Goal: Find specific page/section: Find specific page/section

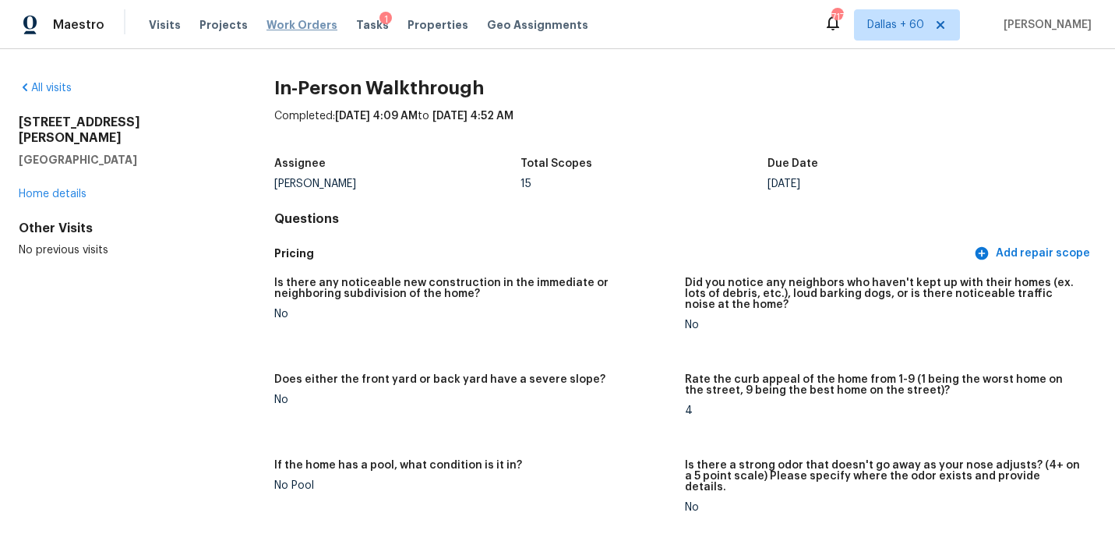
click at [288, 26] on span "Work Orders" at bounding box center [302, 25] width 71 height 16
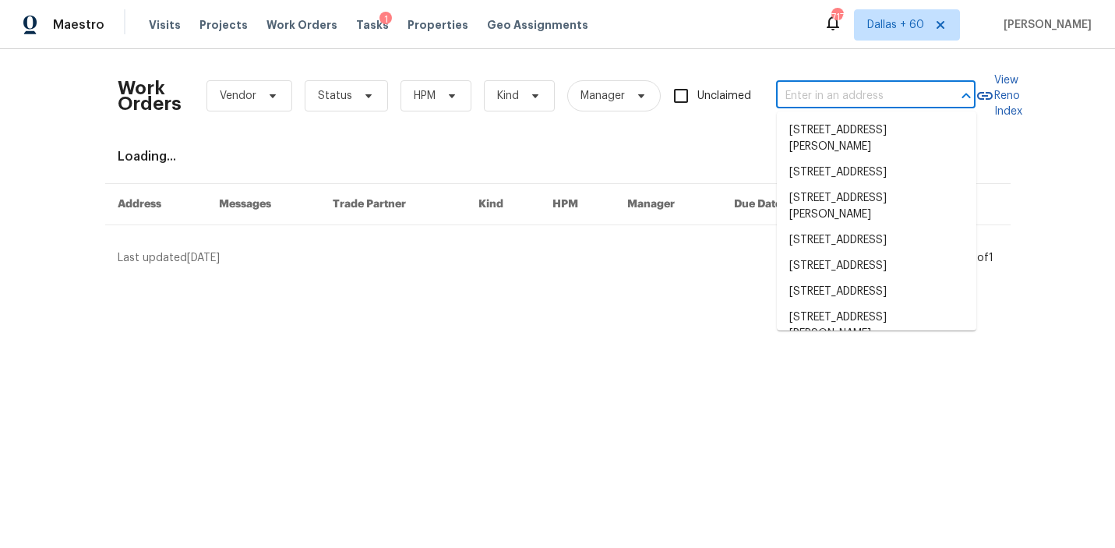
click at [835, 96] on input "text" at bounding box center [854, 96] width 156 height 24
paste input "[STREET_ADDRESS]"
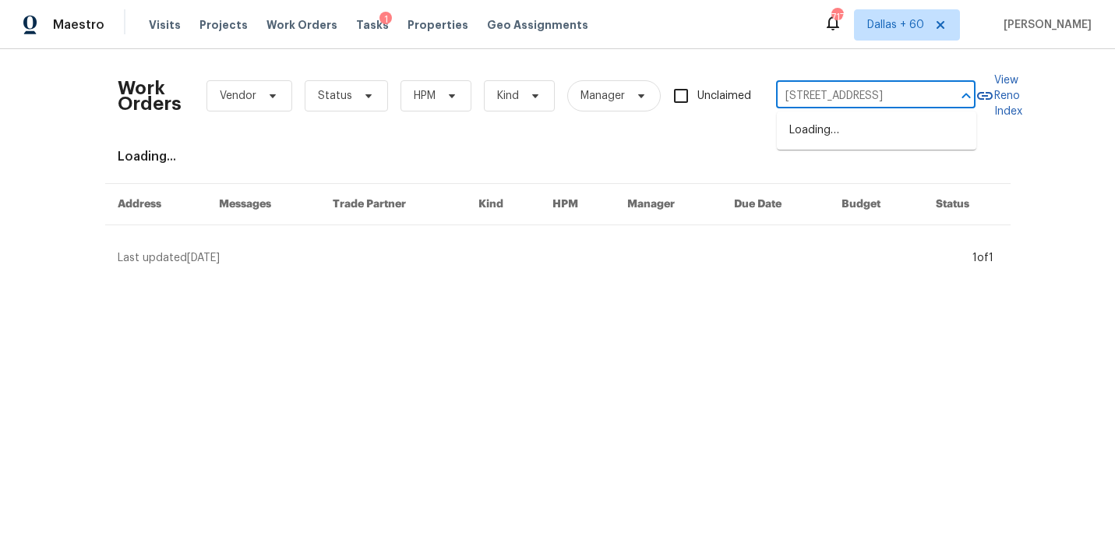
type input "[STREET_ADDRESS]"
click at [838, 133] on li "[STREET_ADDRESS]" at bounding box center [877, 131] width 200 height 26
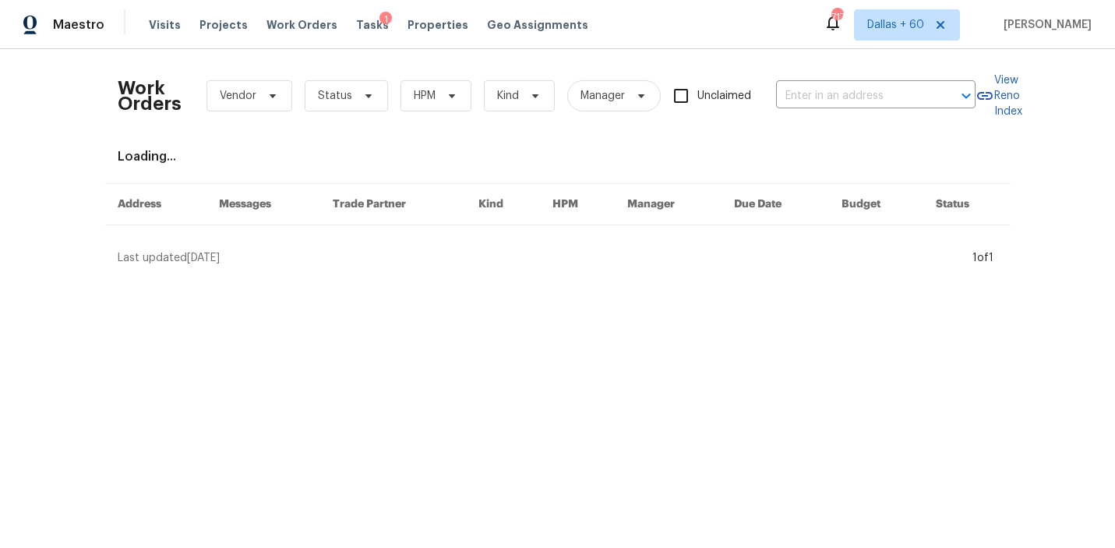
type input "[STREET_ADDRESS]"
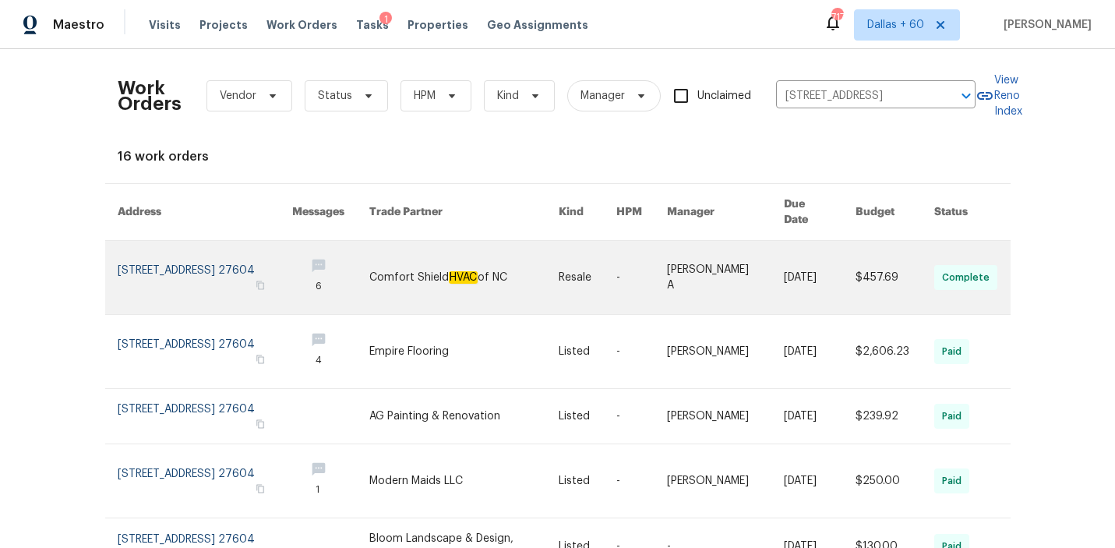
click at [451, 281] on link at bounding box center [463, 277] width 189 height 73
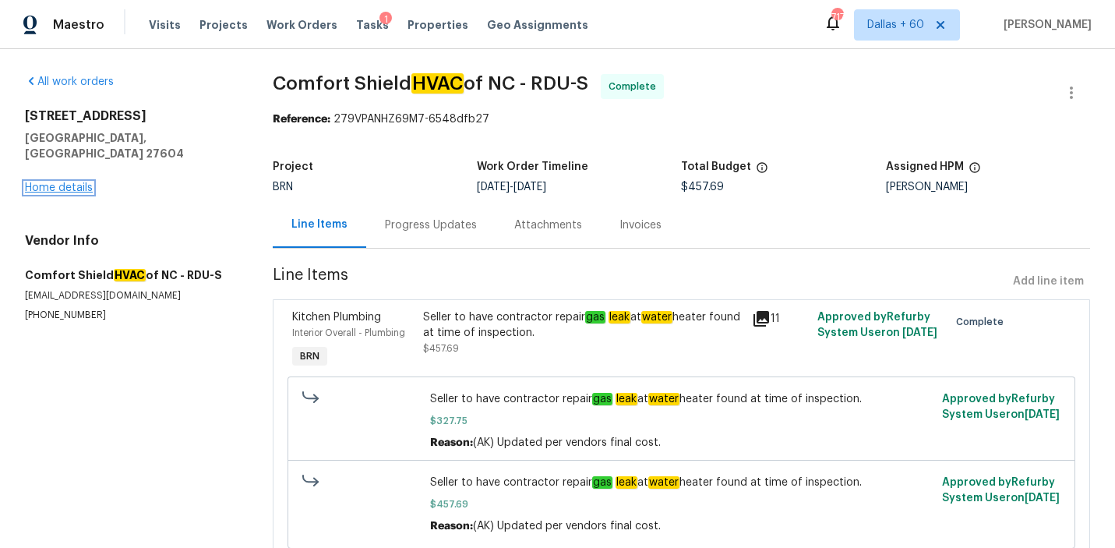
click at [46, 182] on link "Home details" at bounding box center [59, 187] width 68 height 11
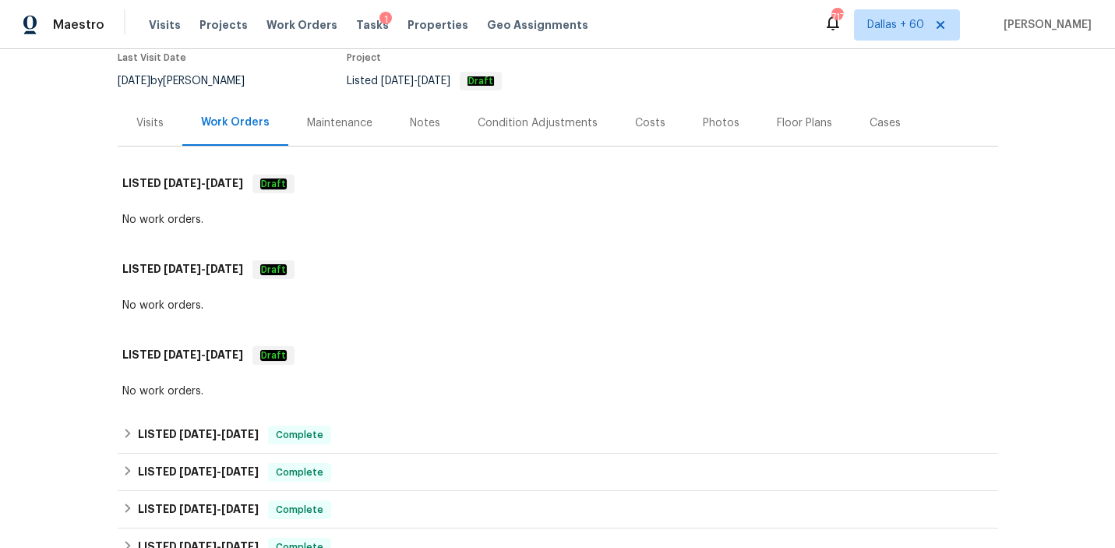
scroll to position [170, 0]
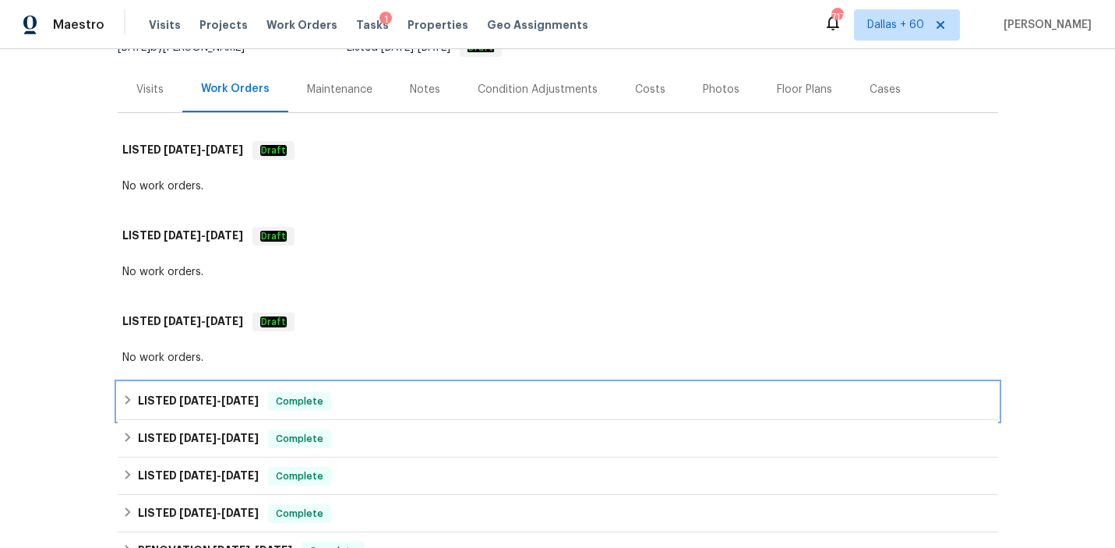
click at [431, 400] on div "LISTED [DATE] - [DATE] Complete" at bounding box center [557, 401] width 871 height 19
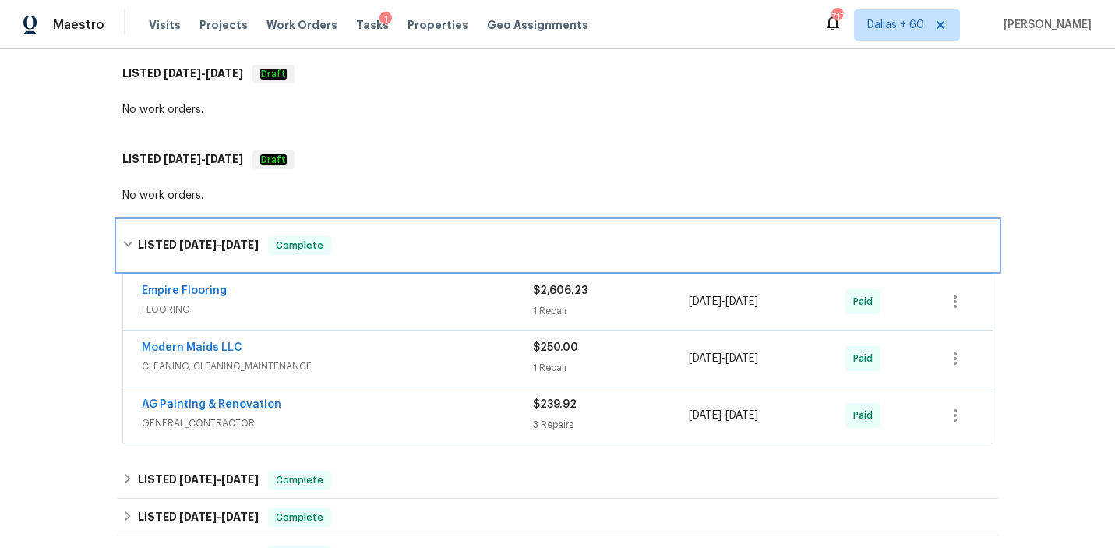
scroll to position [345, 0]
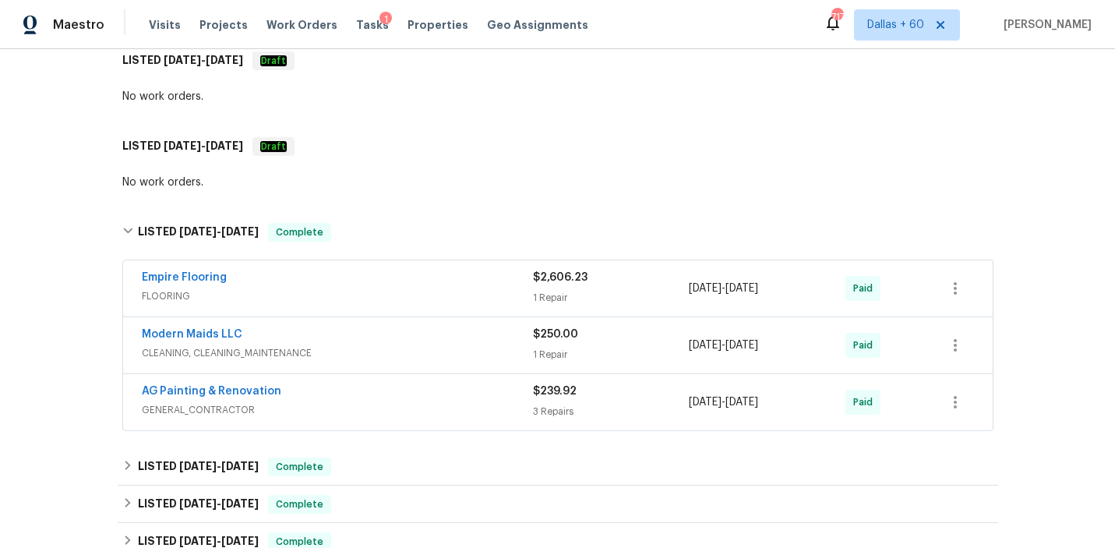
click at [418, 118] on div "Back to all projects [STREET_ADDRESS] 2 Beds | 2 1/2 Baths | Total: 1240 ft² | …" at bounding box center [558, 252] width 881 height 1058
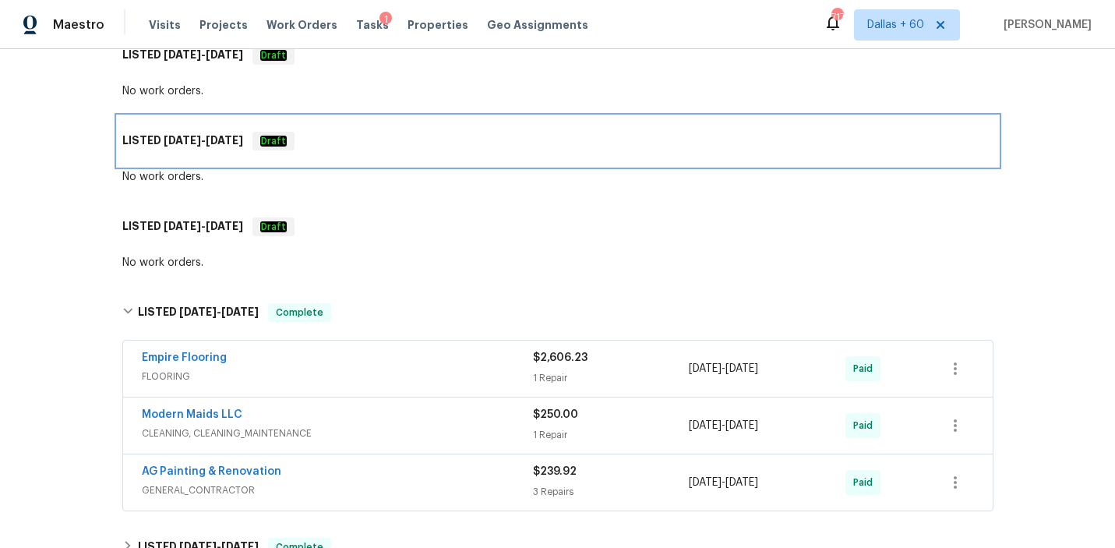
click at [418, 118] on div "LISTED [DATE] - [DATE] Draft" at bounding box center [558, 141] width 881 height 50
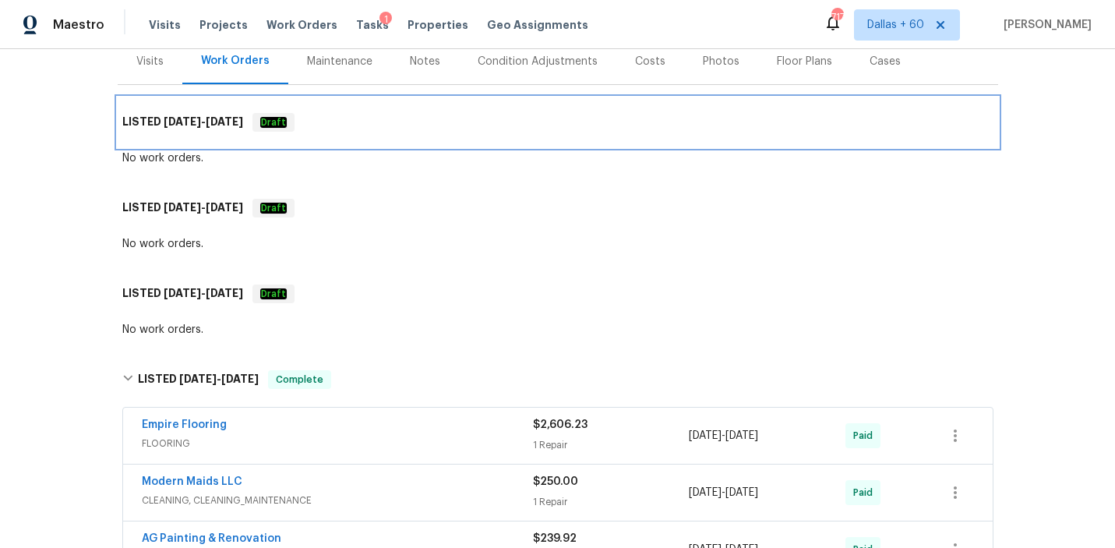
click at [417, 118] on div "LISTED [DATE] - [DATE] Draft" at bounding box center [557, 122] width 871 height 19
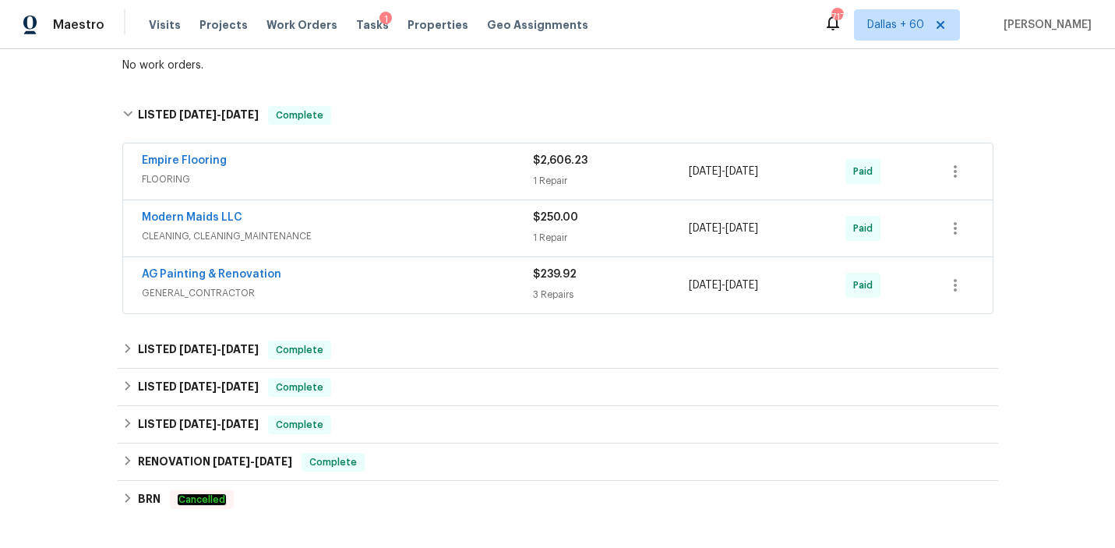
click at [418, 185] on span "FLOORING" at bounding box center [337, 179] width 391 height 16
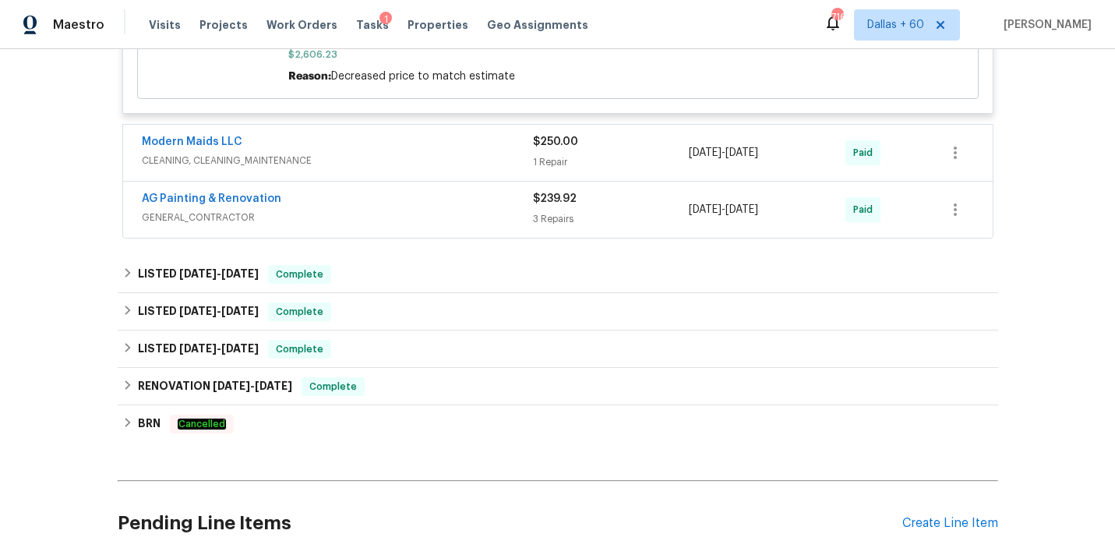
scroll to position [815, 0]
click at [415, 226] on span "GENERAL_CONTRACTOR" at bounding box center [337, 218] width 391 height 16
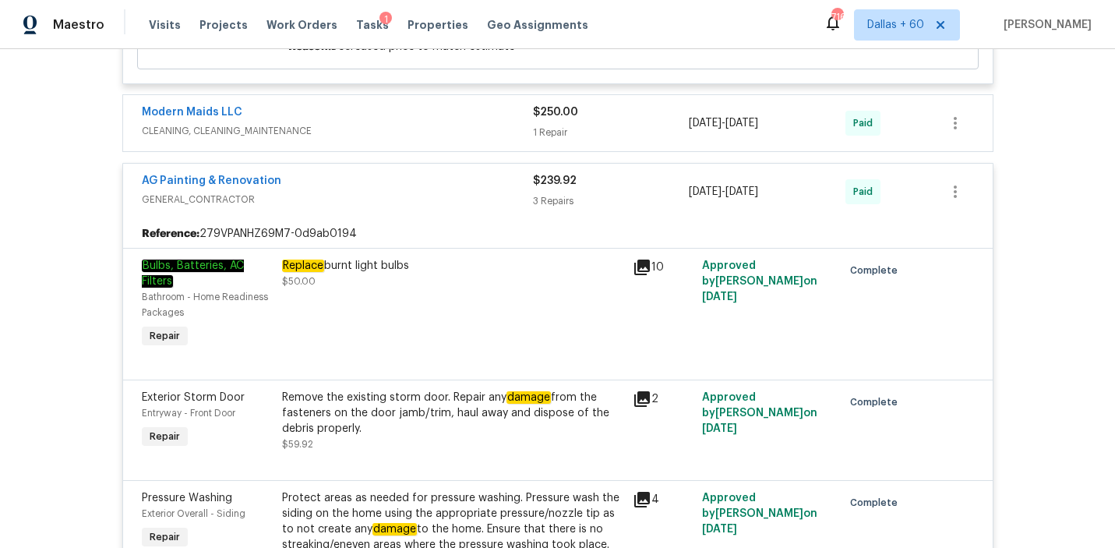
scroll to position [857, 0]
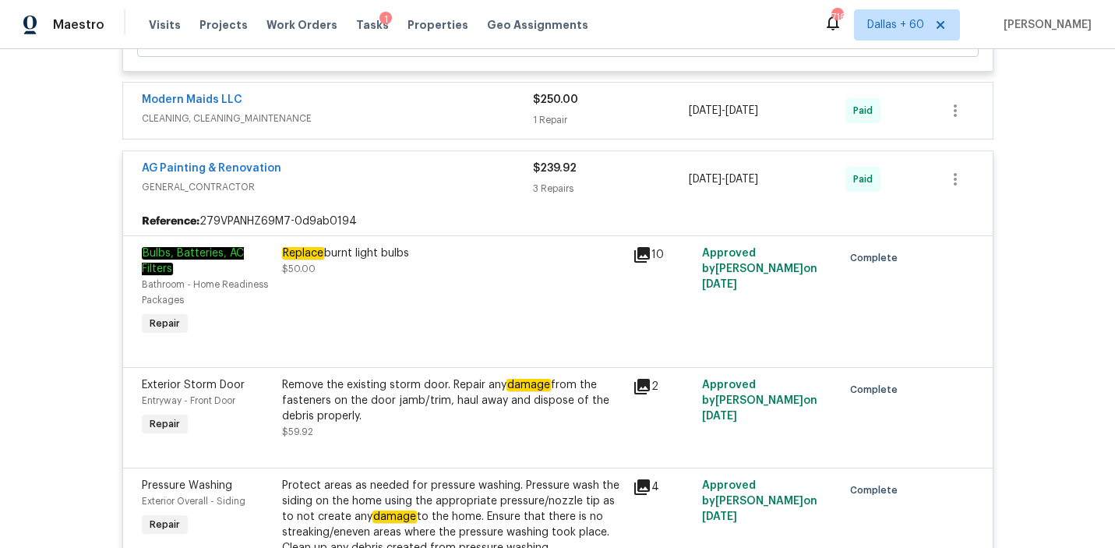
click at [414, 100] on div "Modern Maids LLC" at bounding box center [337, 101] width 391 height 19
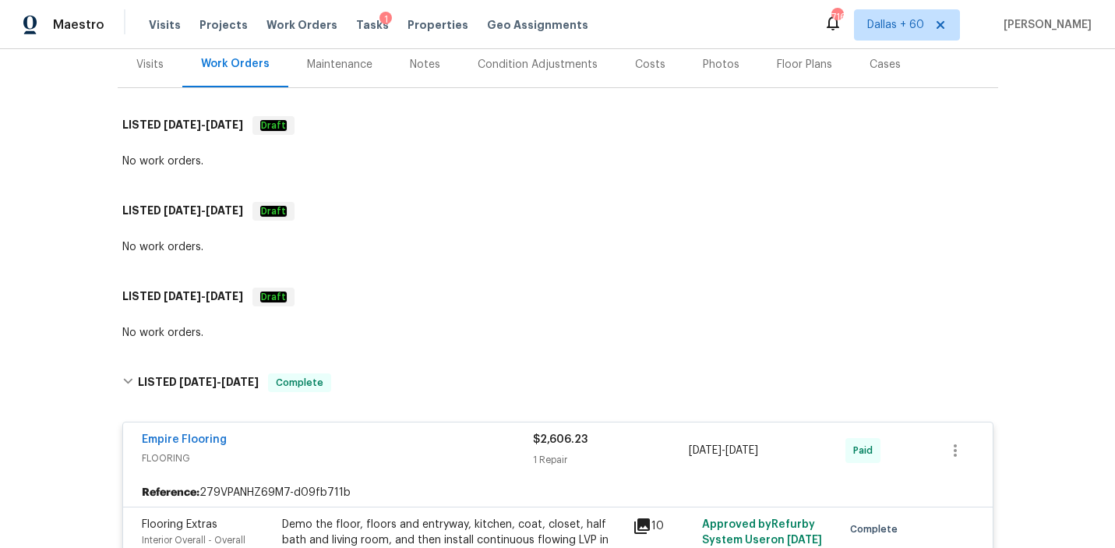
scroll to position [232, 0]
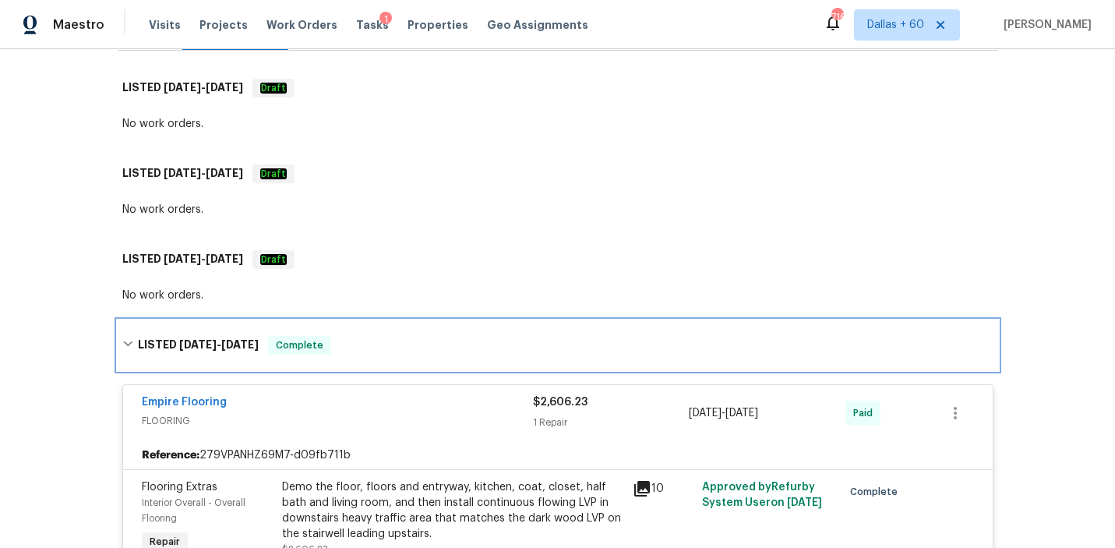
click at [402, 338] on div "LISTED [DATE] - [DATE] Complete" at bounding box center [557, 345] width 871 height 19
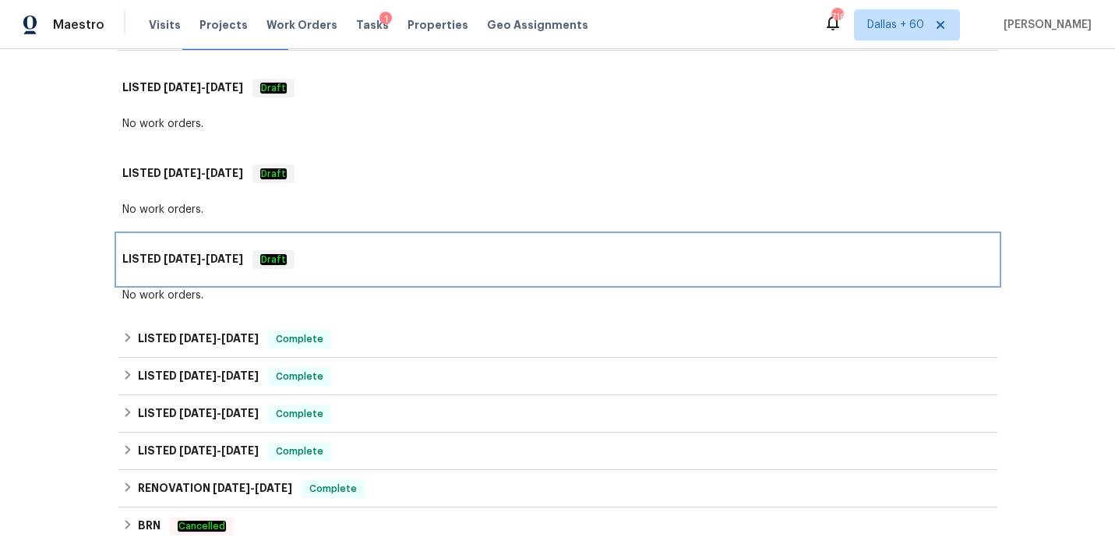
click at [369, 263] on div "LISTED [DATE] - [DATE] Draft" at bounding box center [557, 259] width 871 height 19
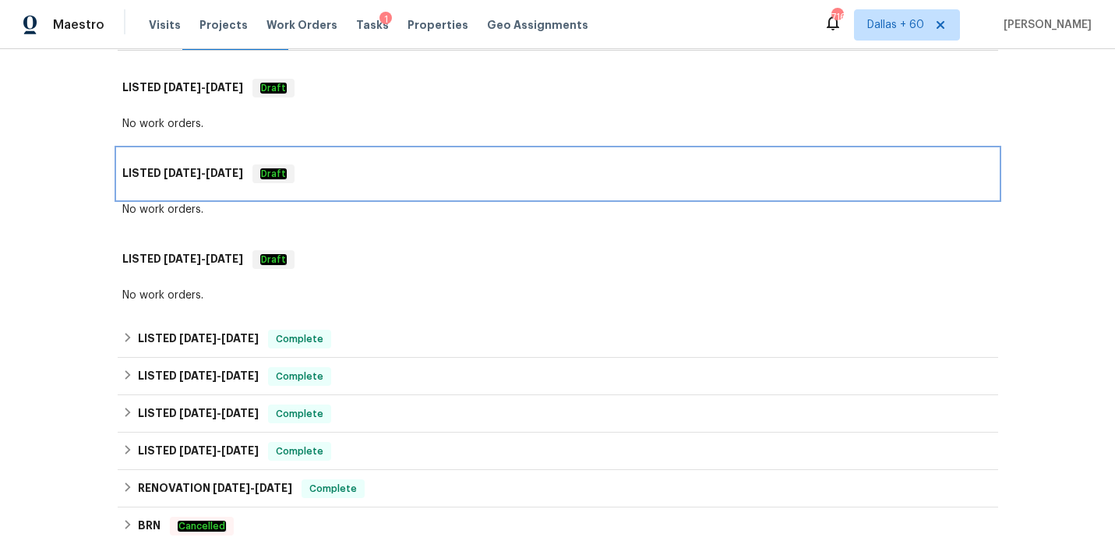
click at [359, 168] on div "LISTED [DATE] - [DATE] Draft" at bounding box center [557, 173] width 871 height 19
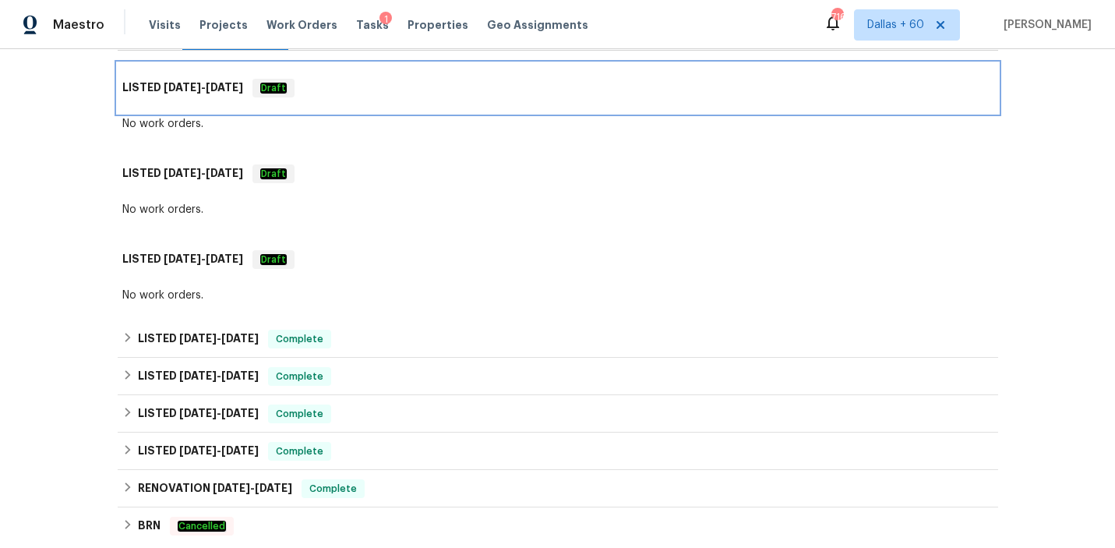
click at [362, 100] on div "LISTED [DATE] - [DATE] Draft" at bounding box center [558, 88] width 881 height 50
